Goal: Task Accomplishment & Management: Complete application form

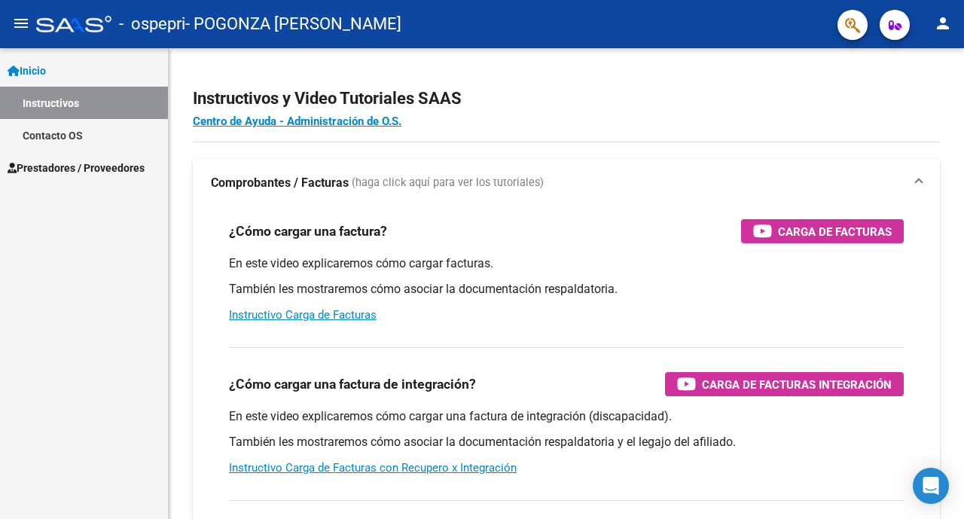
click at [92, 169] on span "Prestadores / Proveedores" at bounding box center [76, 168] width 137 height 17
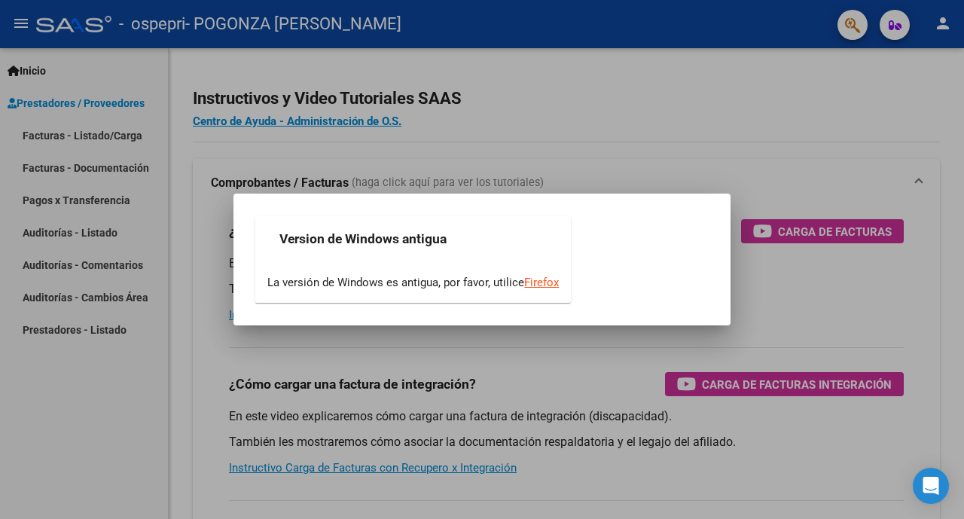
click at [581, 231] on div "Version de Windows antigua La versión de Windows es antigua, por favor, utilice…" at bounding box center [482, 260] width 461 height 96
click at [610, 167] on div at bounding box center [482, 259] width 964 height 519
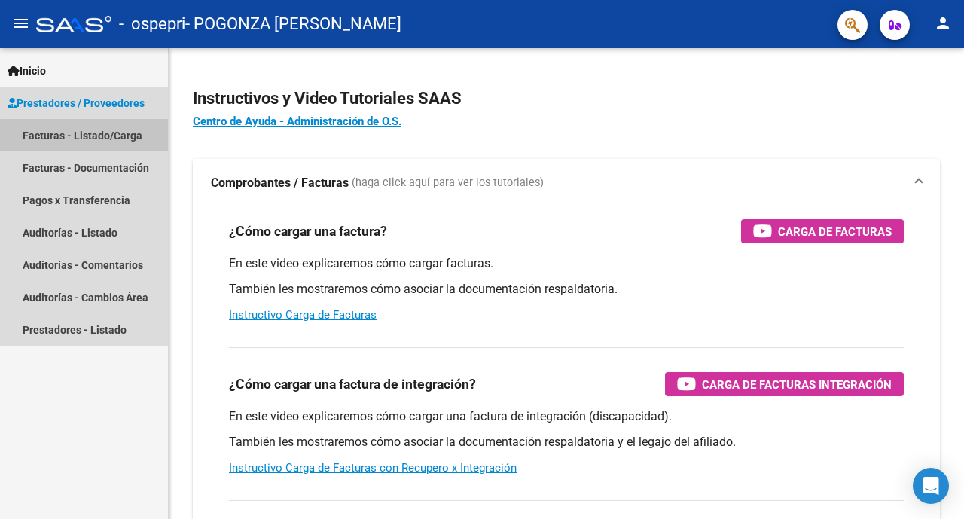
click at [111, 138] on link "Facturas - Listado/Carga" at bounding box center [84, 135] width 168 height 32
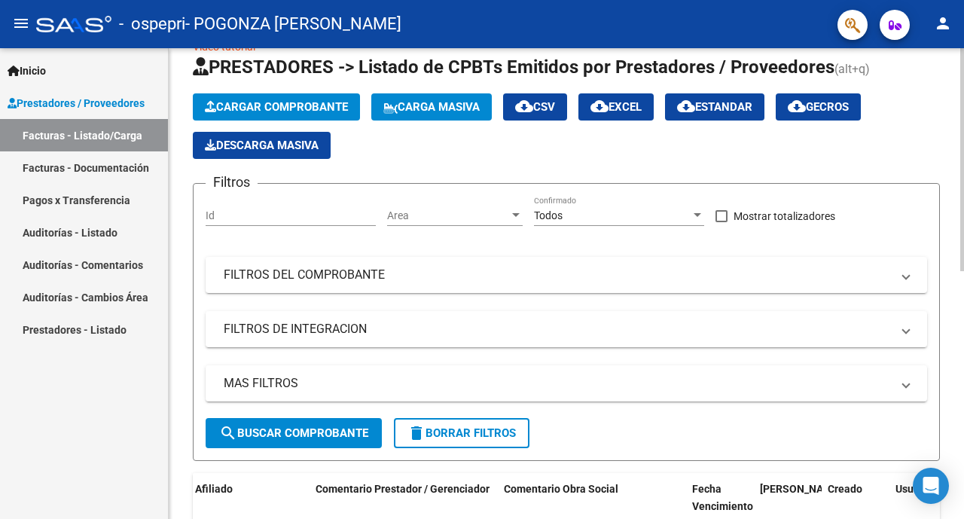
scroll to position [29, 0]
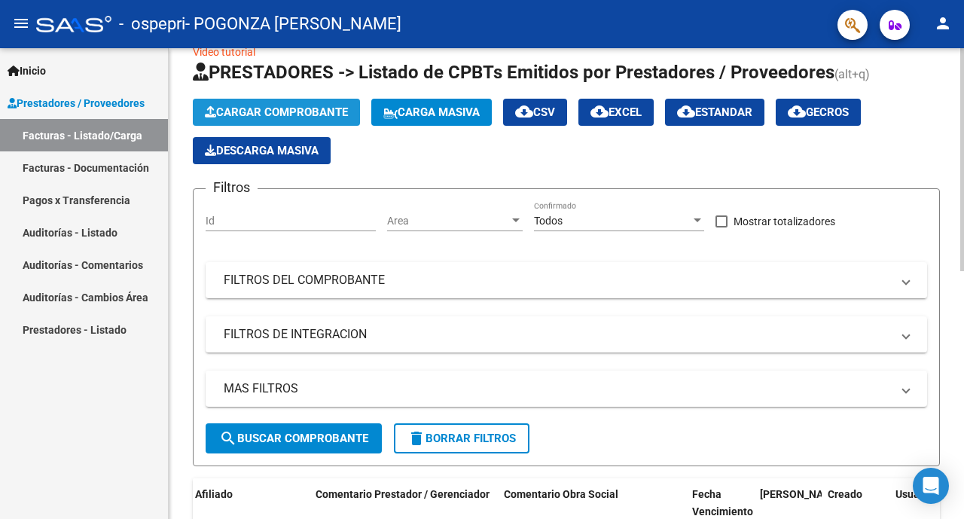
click at [299, 110] on span "Cargar Comprobante" at bounding box center [276, 112] width 143 height 14
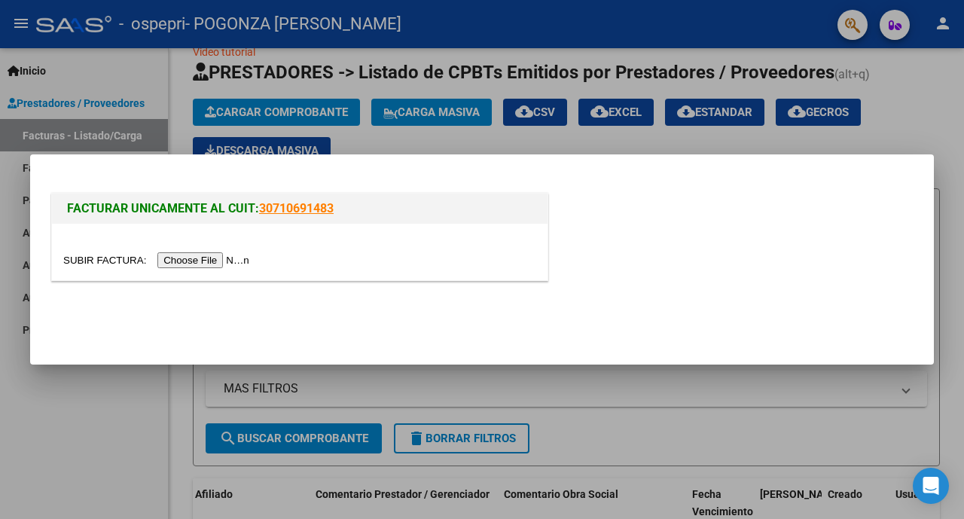
click at [194, 259] on input "file" at bounding box center [158, 260] width 191 height 16
click at [206, 262] on input "file" at bounding box center [158, 260] width 191 height 16
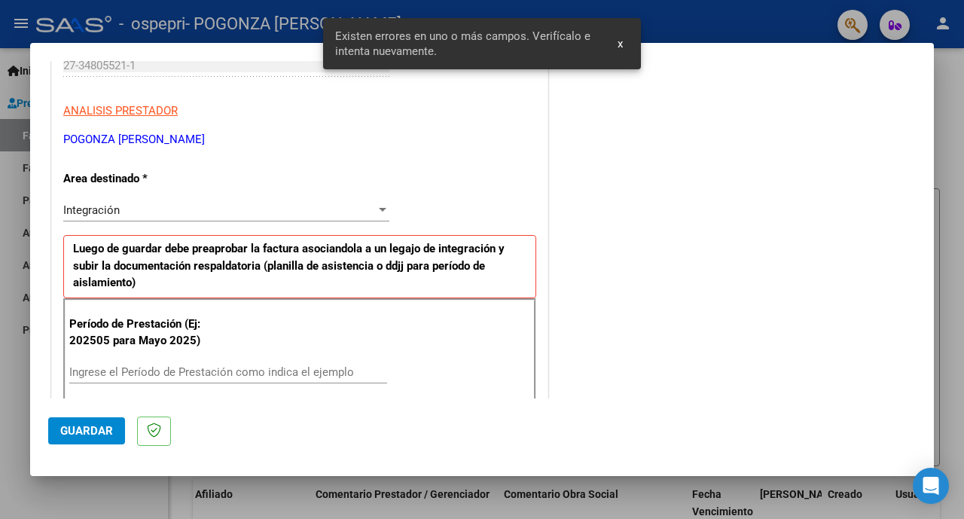
scroll to position [344, 0]
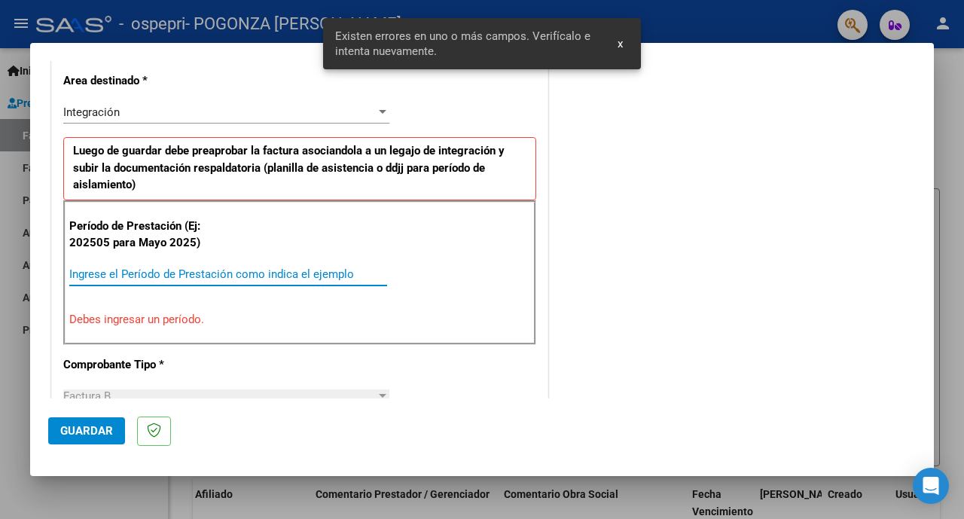
click at [166, 277] on input "Ingrese el Período de Prestación como indica el ejemplo" at bounding box center [228, 274] width 318 height 14
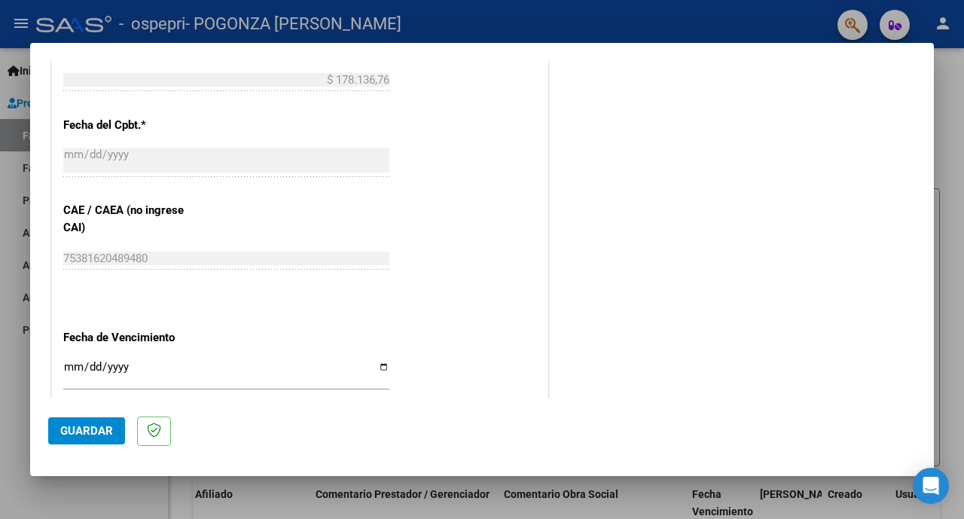
scroll to position [850, 0]
type input "202508"
click at [375, 360] on input "Ingresar la fecha" at bounding box center [226, 372] width 326 height 24
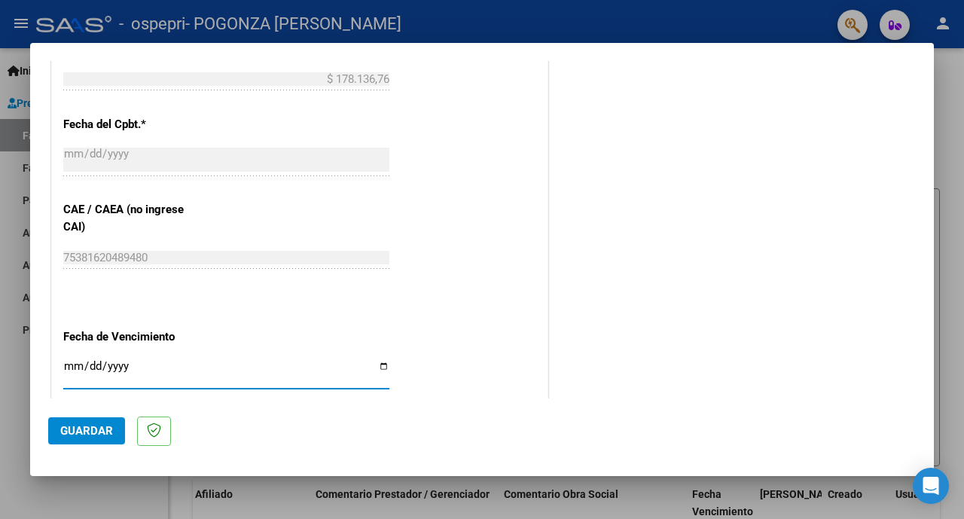
type input "[DATE]"
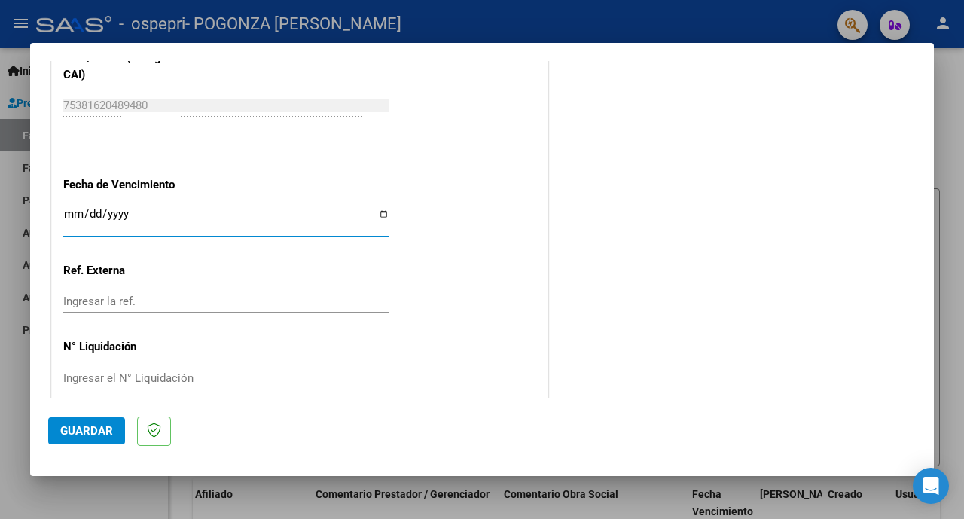
scroll to position [1003, 0]
click at [87, 433] on span "Guardar" at bounding box center [86, 431] width 53 height 14
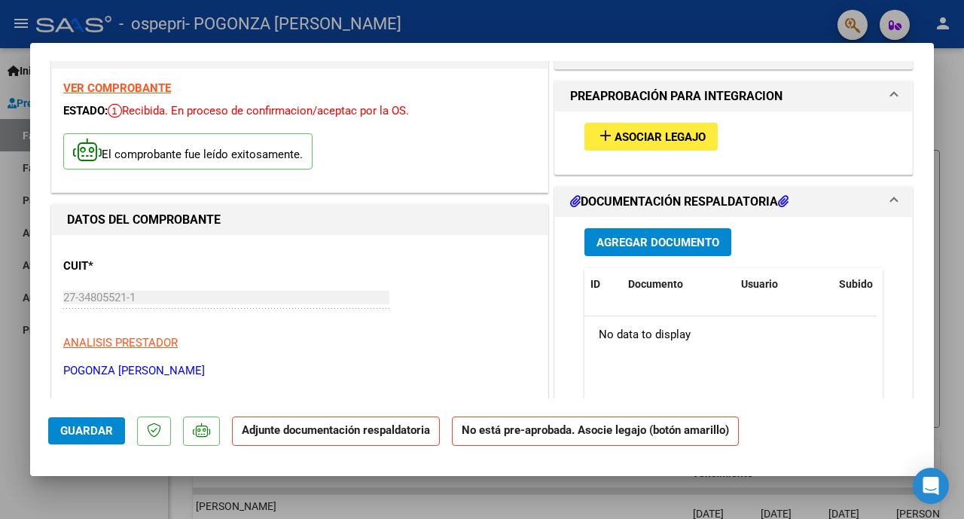
scroll to position [101, 0]
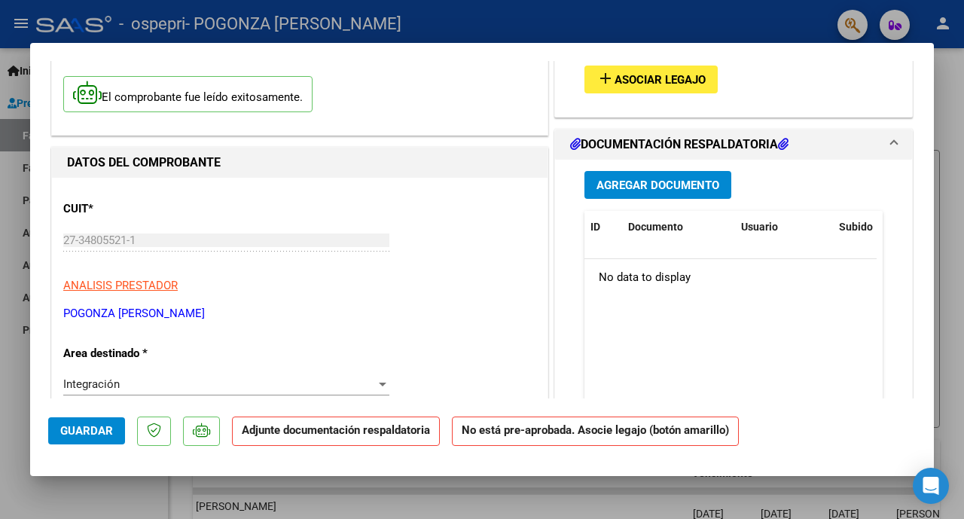
click at [662, 189] on span "Agregar Documento" at bounding box center [657, 185] width 123 height 14
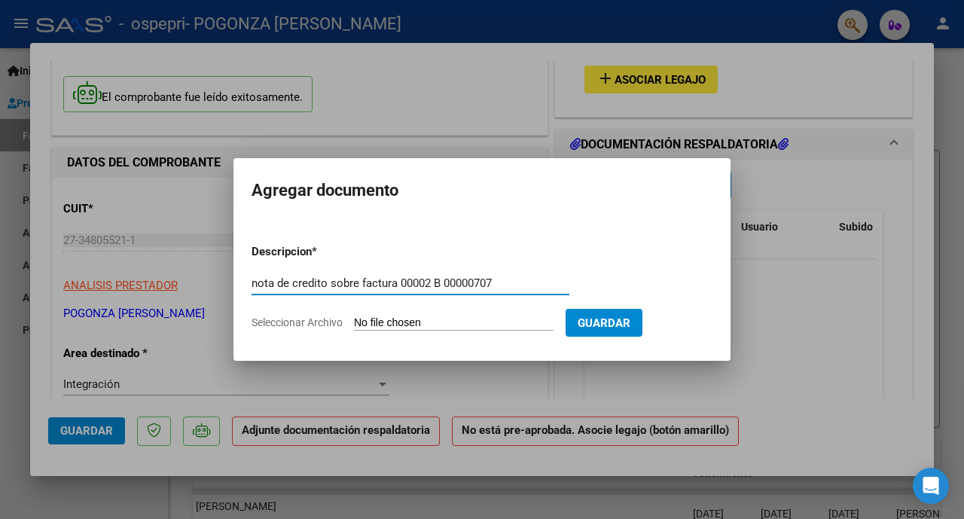
type input "nota de credito sobre factura 00002 B 00000707"
click at [494, 327] on input "Seleccionar Archivo" at bounding box center [454, 323] width 200 height 14
type input "C:\fakepath\27348055211_008_00002_00000075.pdf"
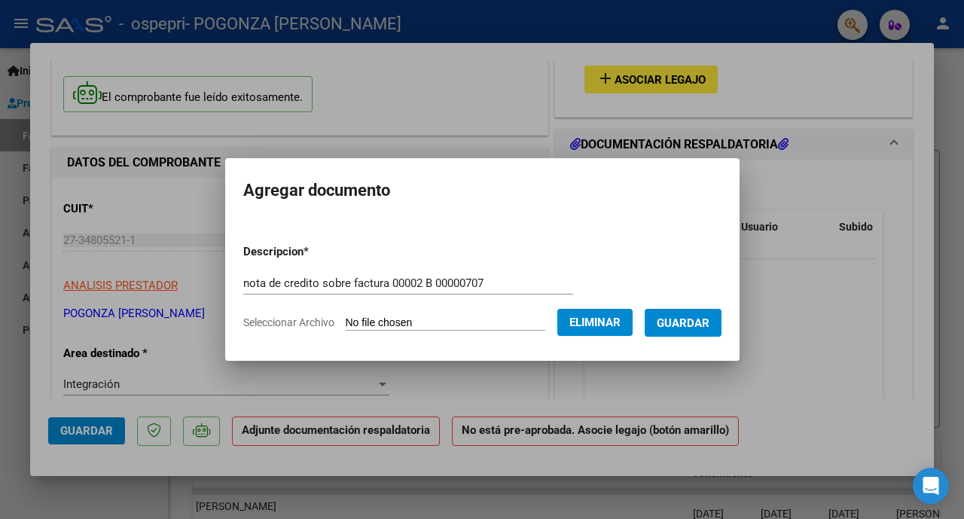
click at [694, 323] on span "Guardar" at bounding box center [683, 323] width 53 height 14
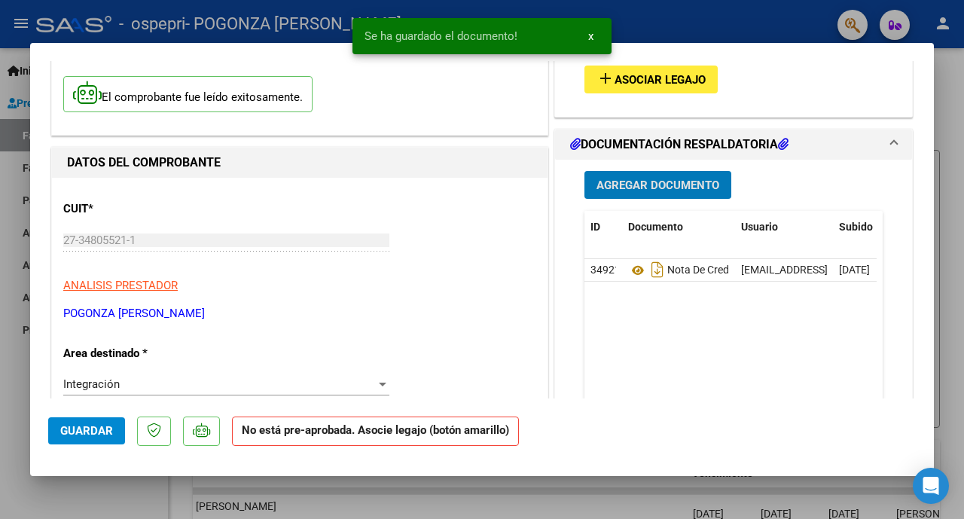
click at [631, 77] on span "Asociar Legajo" at bounding box center [659, 80] width 91 height 14
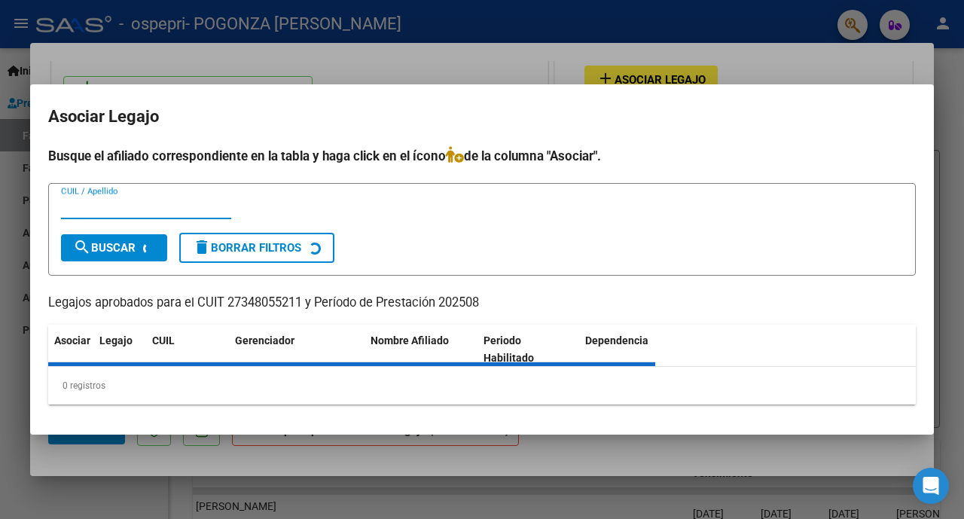
click at [117, 211] on input "CUIL / Apellido" at bounding box center [146, 207] width 170 height 14
click at [653, 450] on div at bounding box center [482, 259] width 964 height 519
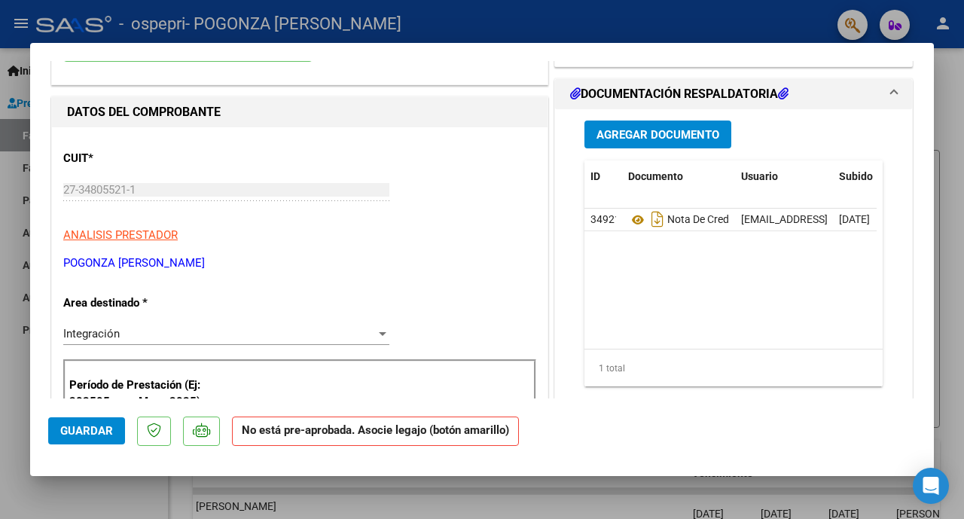
scroll to position [202, 0]
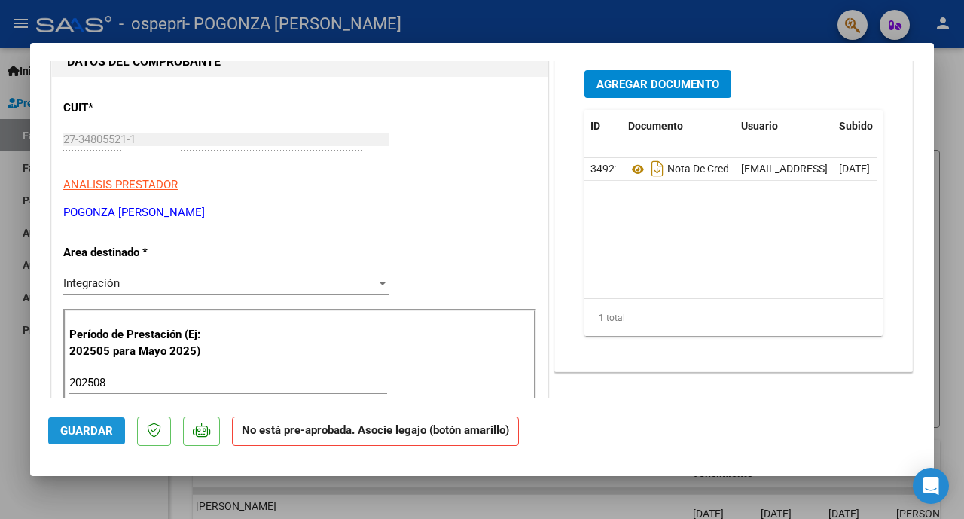
click at [90, 437] on span "Guardar" at bounding box center [86, 431] width 53 height 14
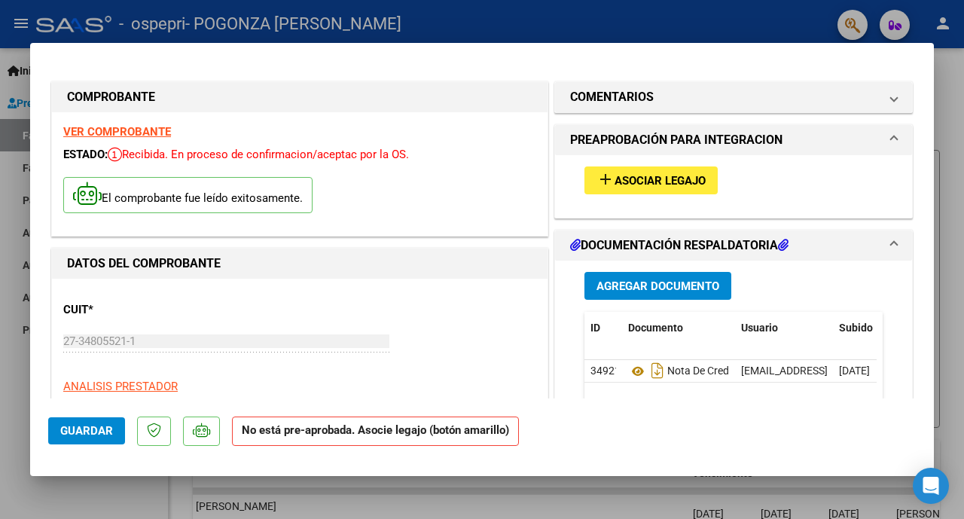
scroll to position [0, 0]
click at [432, 20] on div at bounding box center [482, 259] width 964 height 519
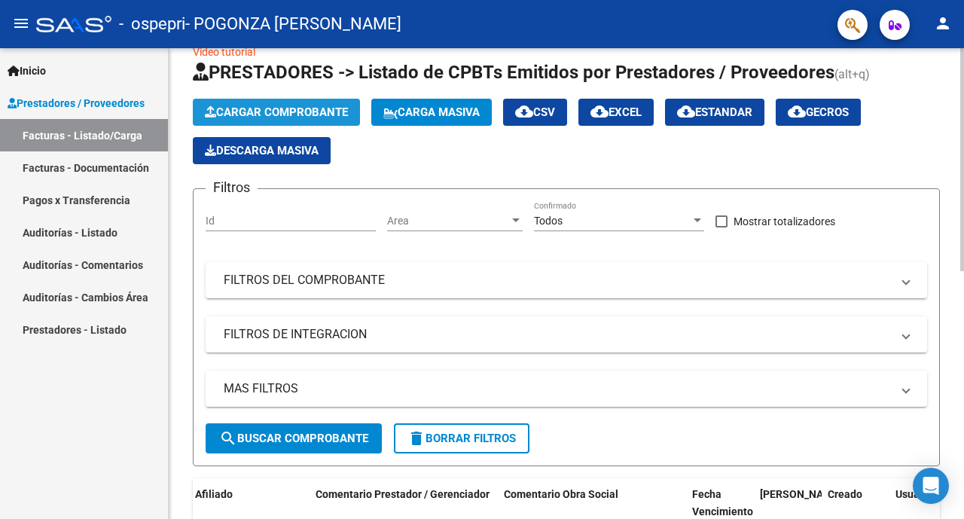
click at [269, 109] on span "Cargar Comprobante" at bounding box center [276, 112] width 143 height 14
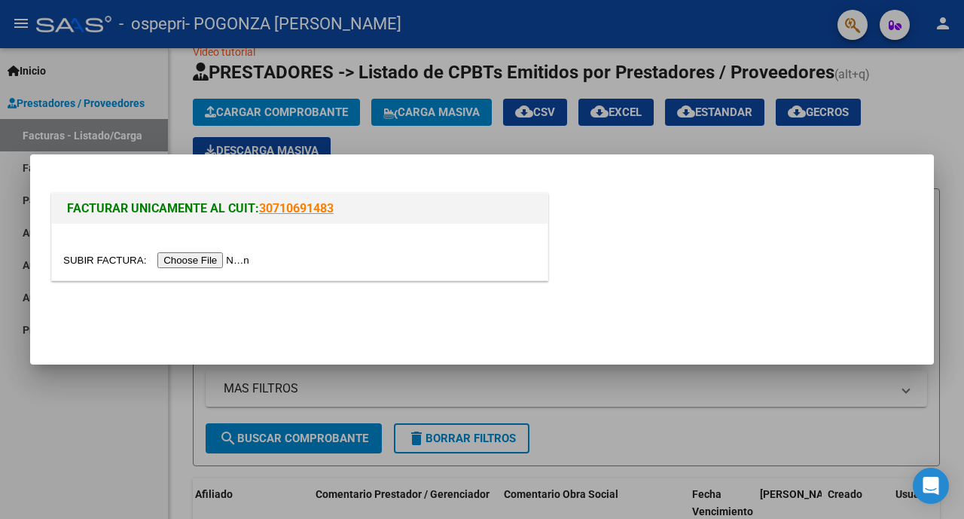
click at [200, 263] on input "file" at bounding box center [158, 260] width 191 height 16
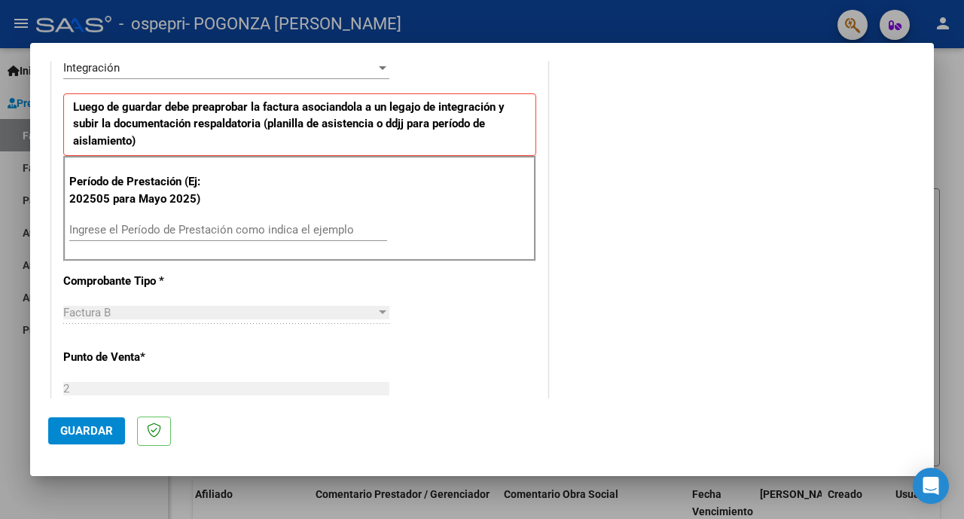
scroll to position [354, 0]
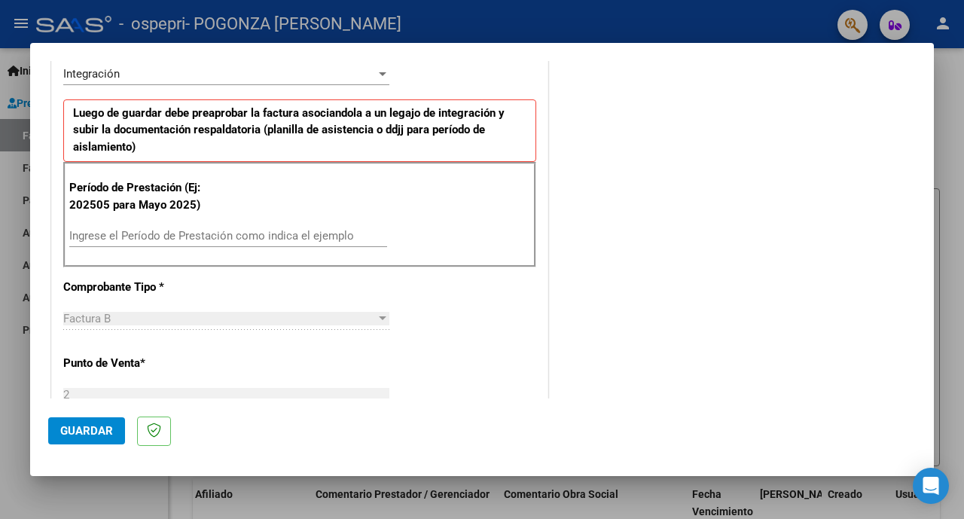
click at [218, 237] on input "Ingrese el Período de Prestación como indica el ejemplo" at bounding box center [228, 236] width 318 height 14
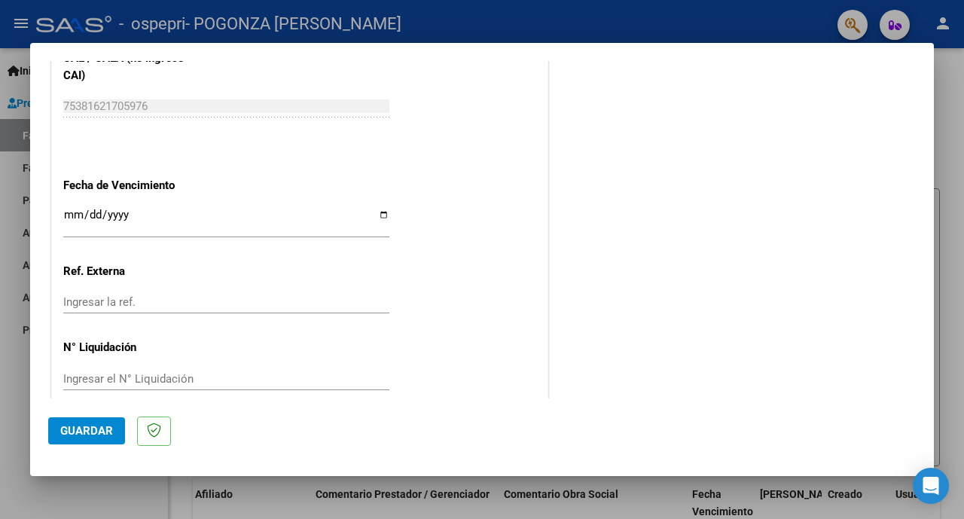
scroll to position [1003, 0]
type input "202508"
click at [372, 207] on input "Ingresar la fecha" at bounding box center [226, 219] width 326 height 24
click at [382, 207] on input "Ingresar la fecha" at bounding box center [226, 219] width 326 height 24
type input "[DATE]"
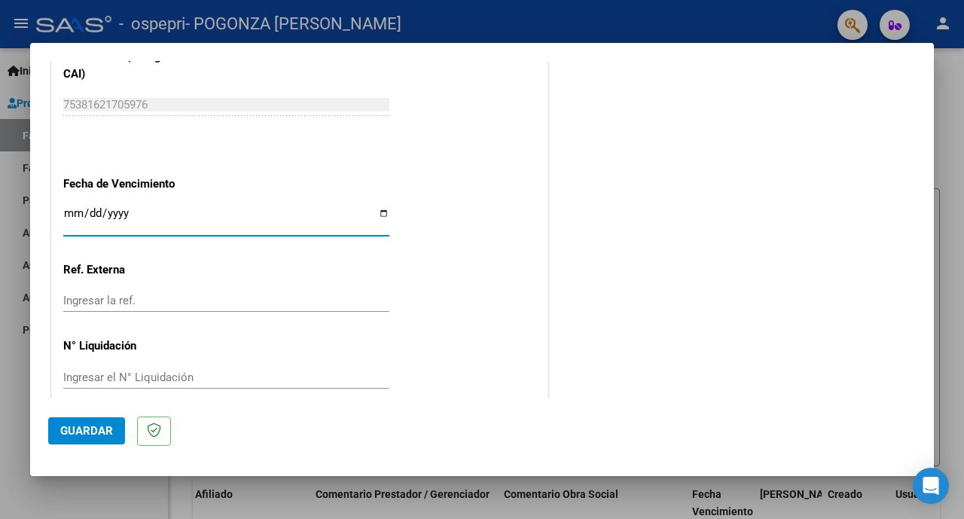
click at [102, 428] on span "Guardar" at bounding box center [86, 431] width 53 height 14
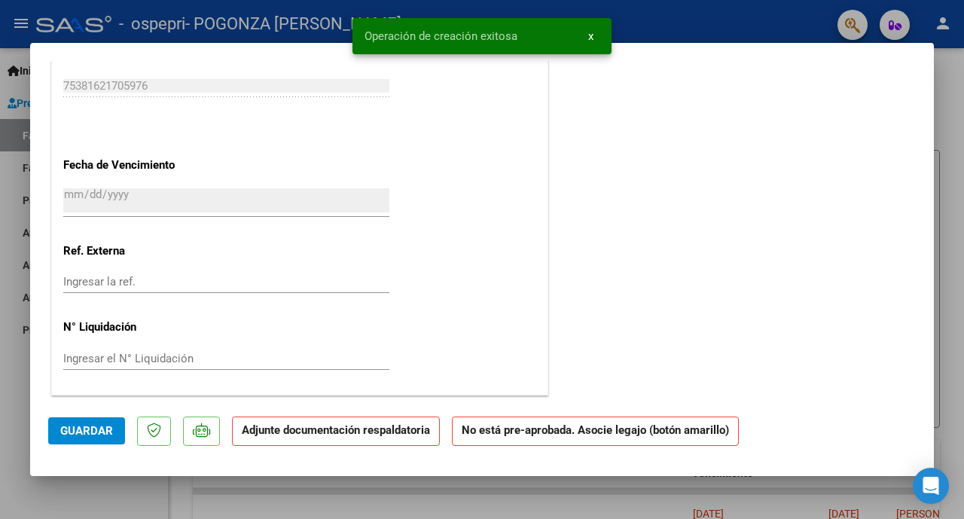
scroll to position [0, 0]
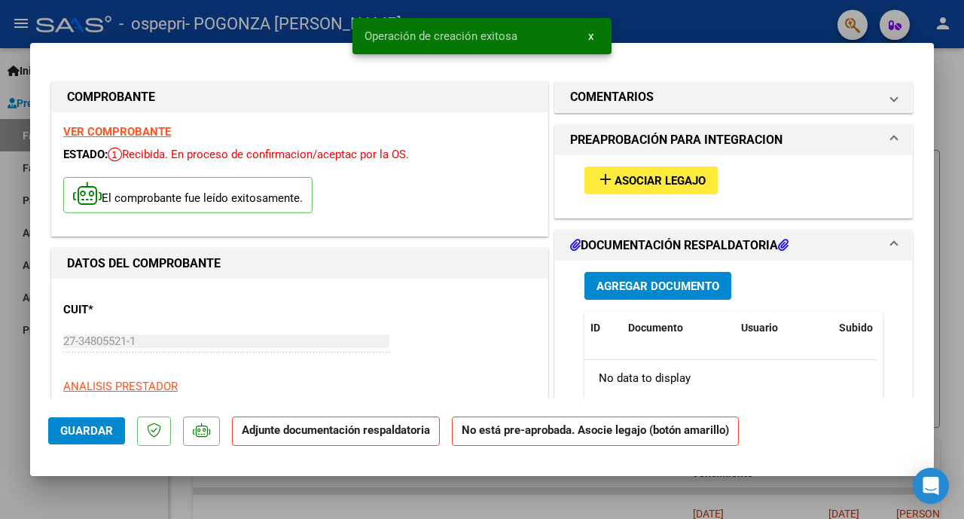
click at [638, 282] on span "Agregar Documento" at bounding box center [657, 286] width 123 height 14
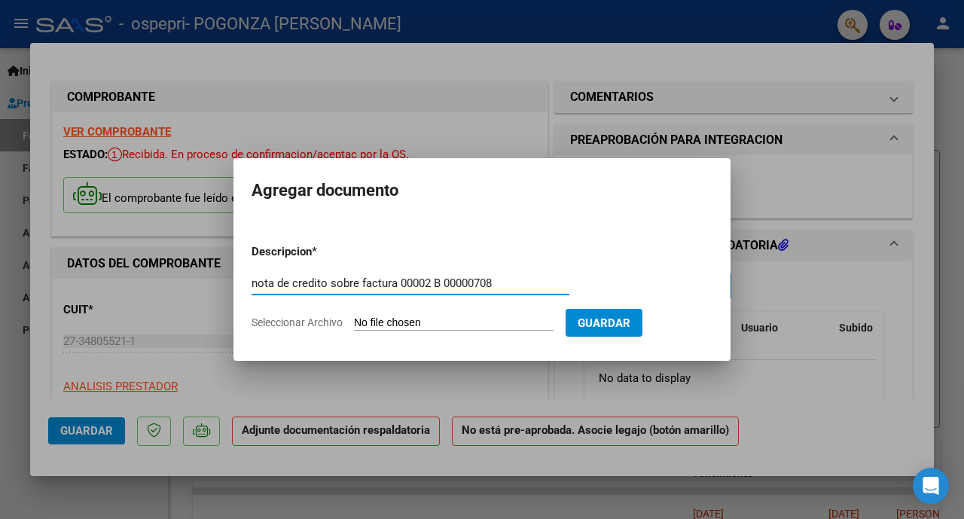
type input "nota de credito sobre factura 00002 B 00000708"
click at [453, 319] on input "Seleccionar Archivo" at bounding box center [454, 323] width 200 height 14
type input "C:\fakepath\27348055211_008_00002_00000076.pdf"
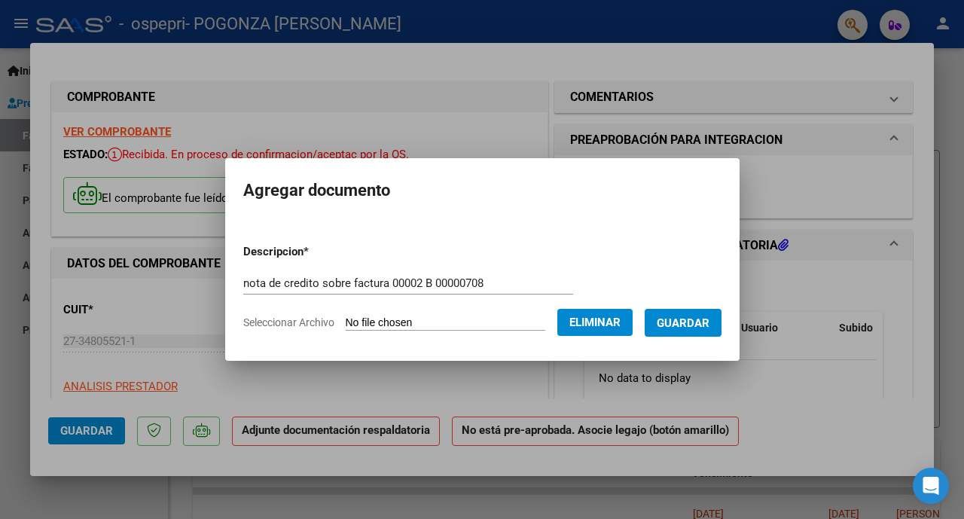
click at [690, 320] on span "Guardar" at bounding box center [683, 323] width 53 height 14
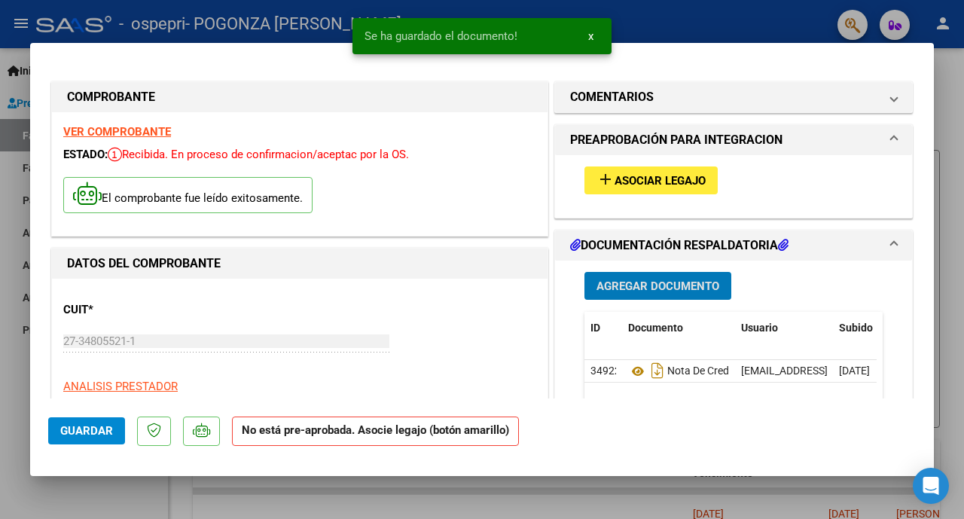
click at [732, 13] on div at bounding box center [482, 259] width 964 height 519
type input "$ 0,00"
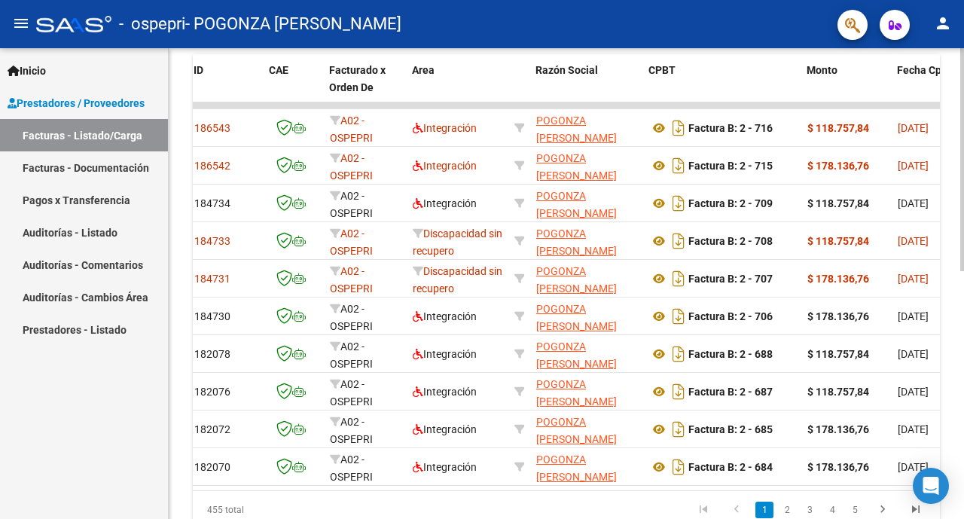
scroll to position [0, 69]
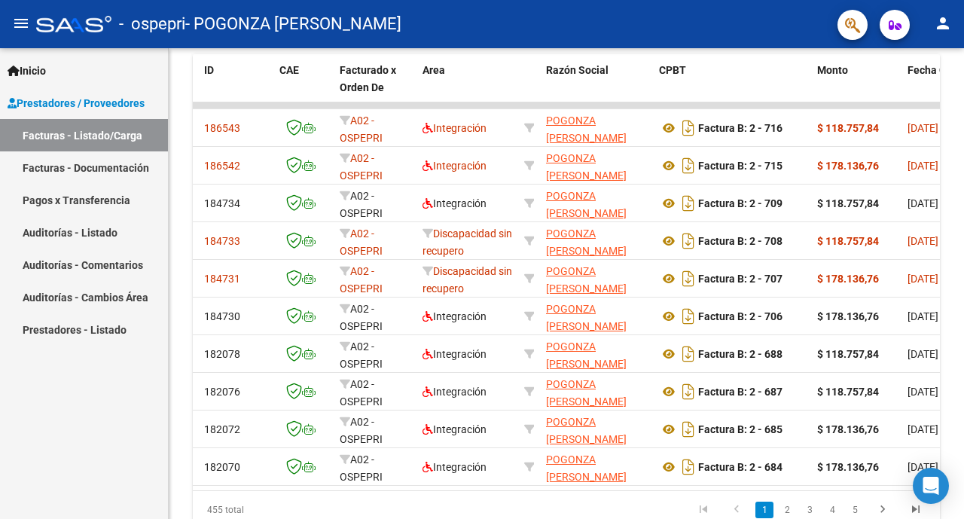
click at [119, 166] on link "Facturas - Documentación" at bounding box center [84, 167] width 168 height 32
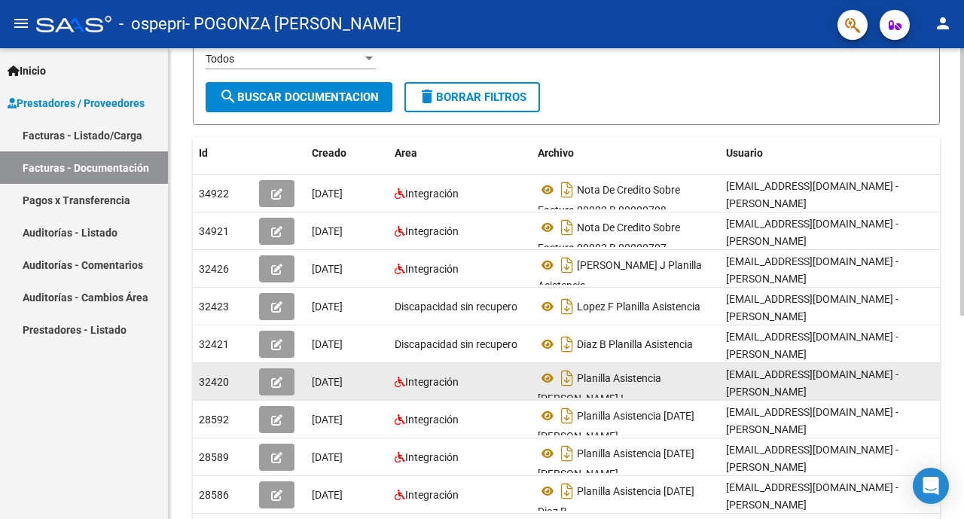
scroll to position [217, 0]
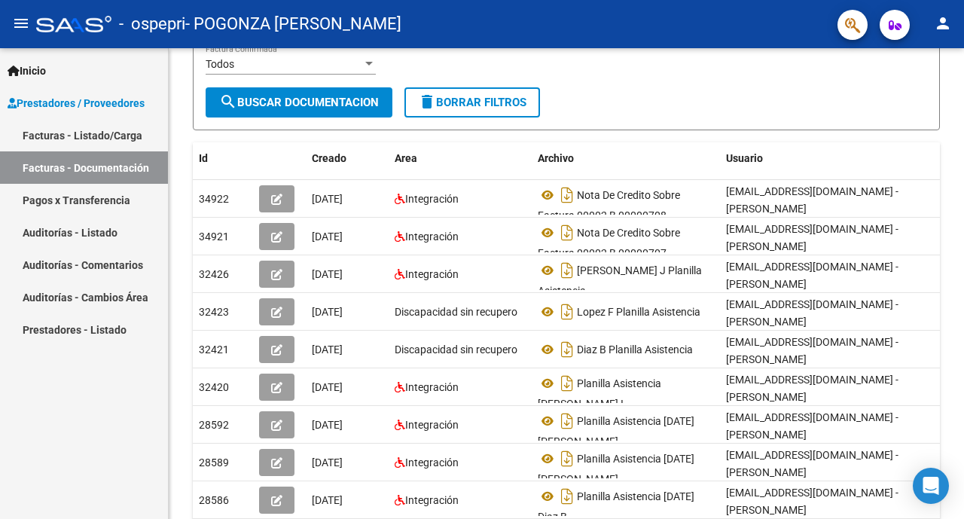
click at [938, 24] on mat-icon "person" at bounding box center [943, 23] width 18 height 18
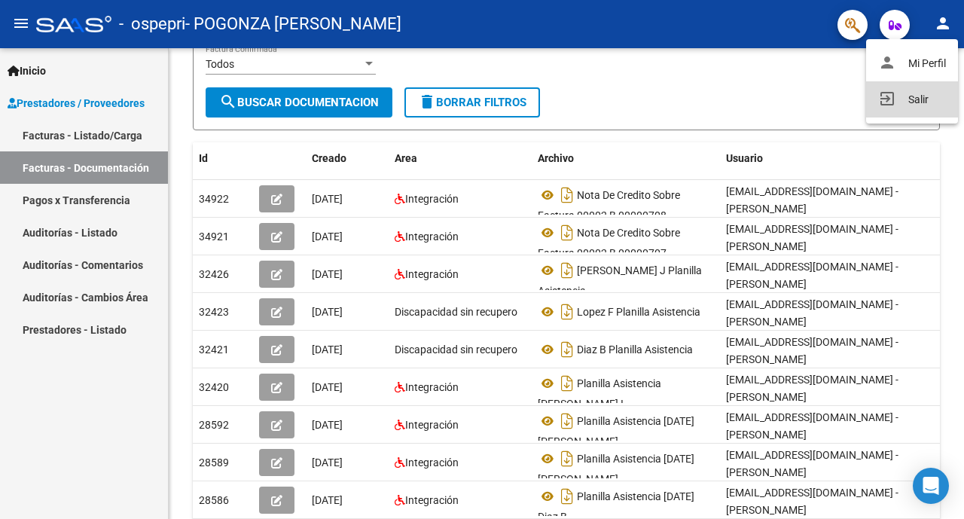
click at [907, 98] on button "exit_to_app Salir" at bounding box center [912, 99] width 92 height 36
